Goal: Task Accomplishment & Management: Complete application form

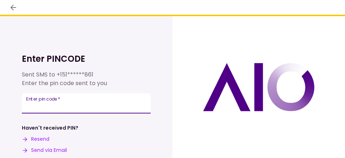
click at [70, 110] on input "Enter pin code   *" at bounding box center [86, 103] width 129 height 20
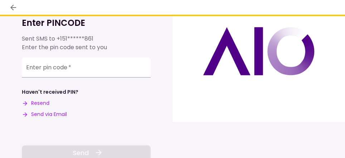
click at [47, 112] on button "Send via Email" at bounding box center [44, 114] width 45 height 8
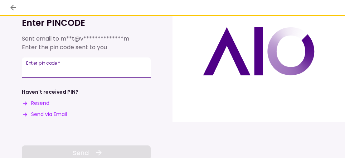
click at [49, 69] on input "Enter pin code   *" at bounding box center [86, 67] width 129 height 20
click at [41, 71] on input "Enter pin code   *" at bounding box center [86, 67] width 129 height 20
paste input "******"
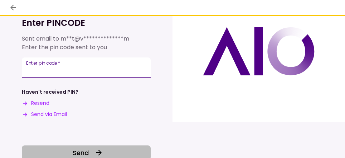
type input "******"
click at [71, 150] on button "Send" at bounding box center [86, 152] width 129 height 14
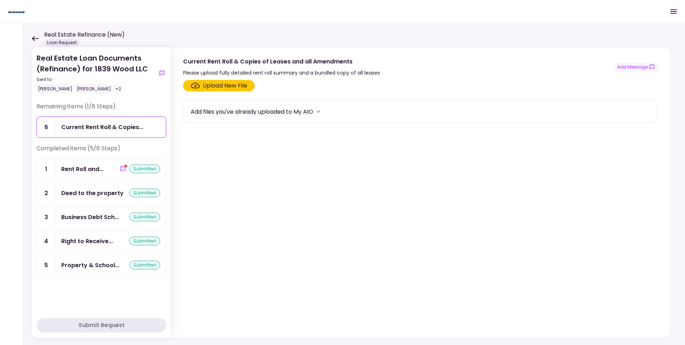
click at [125, 131] on div "Current Rent Roll & Copies..." at bounding box center [102, 126] width 82 height 9
click at [222, 85] on div "Upload New File" at bounding box center [225, 85] width 44 height 9
click at [0, 0] on input "Upload New File" at bounding box center [0, 0] width 0 height 0
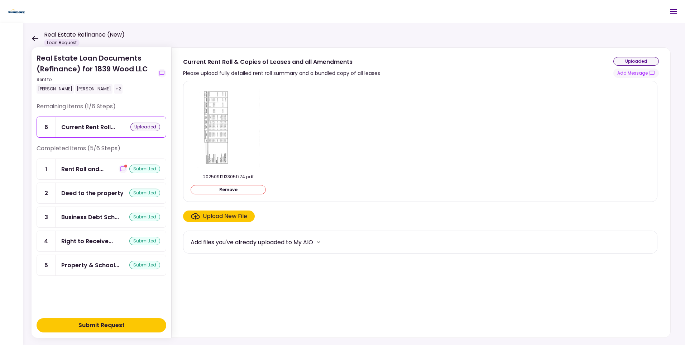
click at [226, 157] on div "Upload New File" at bounding box center [225, 216] width 44 height 9
click at [0, 0] on input "Upload New File" at bounding box center [0, 0] width 0 height 0
